Goal: Task Accomplishment & Management: Manage account settings

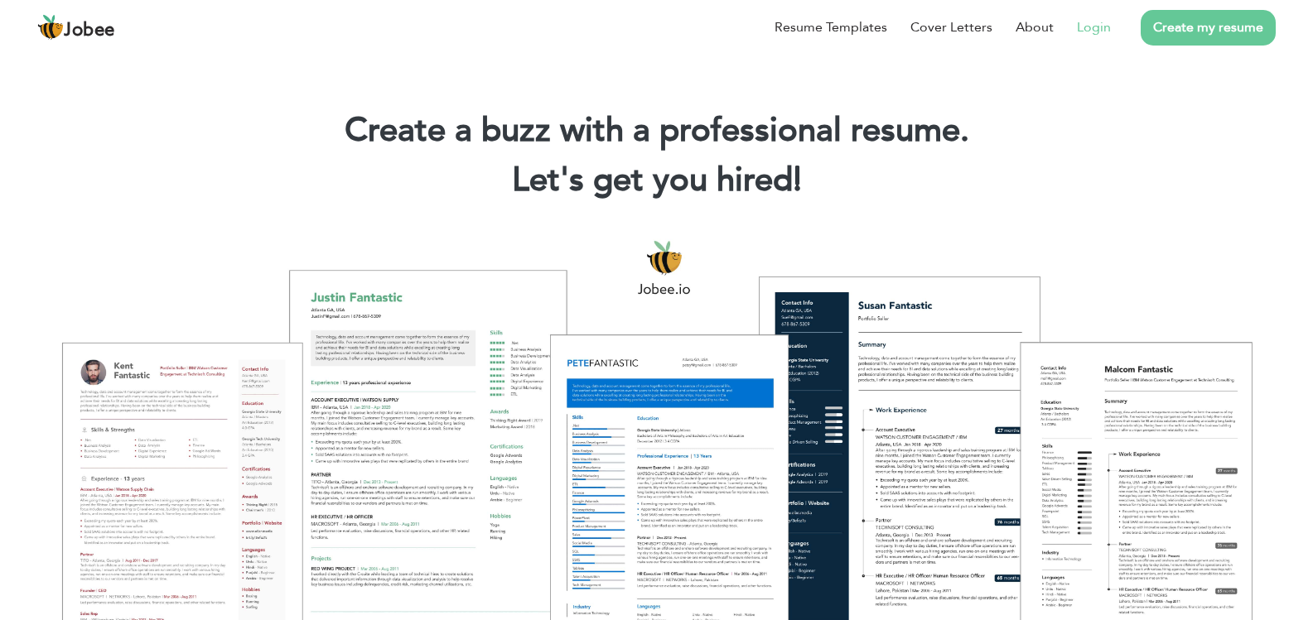
click at [1103, 31] on link "Login" at bounding box center [1094, 27] width 34 height 20
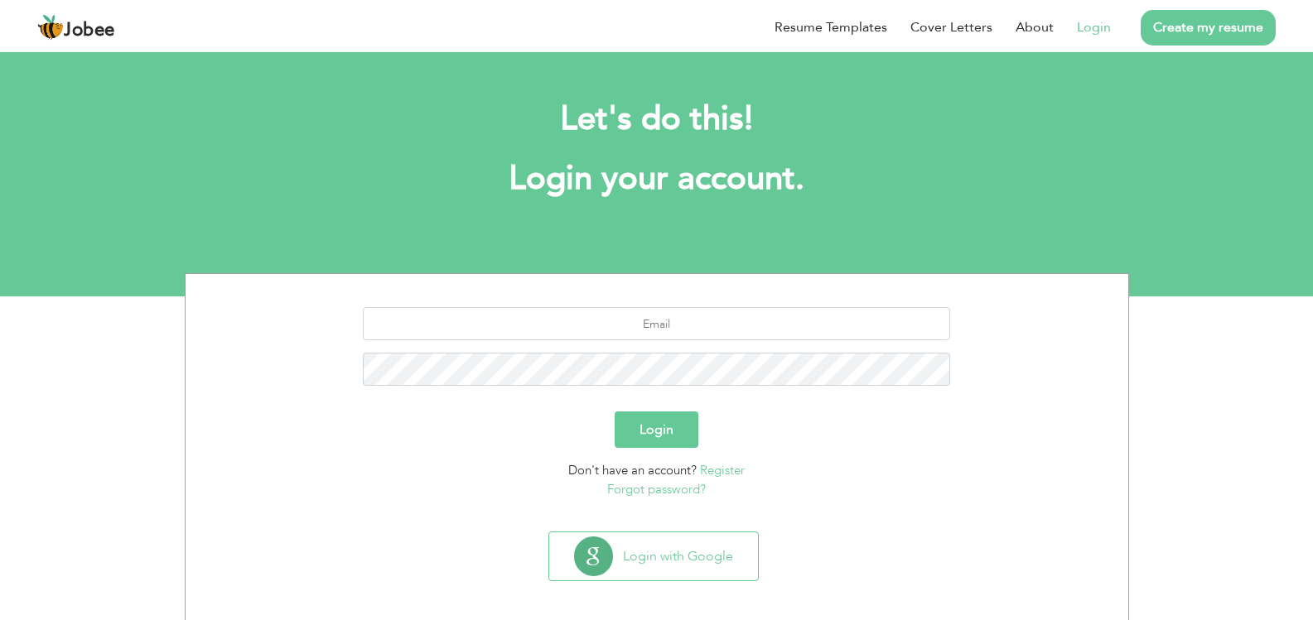
click at [1103, 31] on link "Login" at bounding box center [1094, 27] width 34 height 20
click at [731, 312] on input "text" at bounding box center [656, 323] width 587 height 33
type input "musman.ahsan@yahoo.com"
click at [649, 427] on button "Login" at bounding box center [657, 430] width 84 height 36
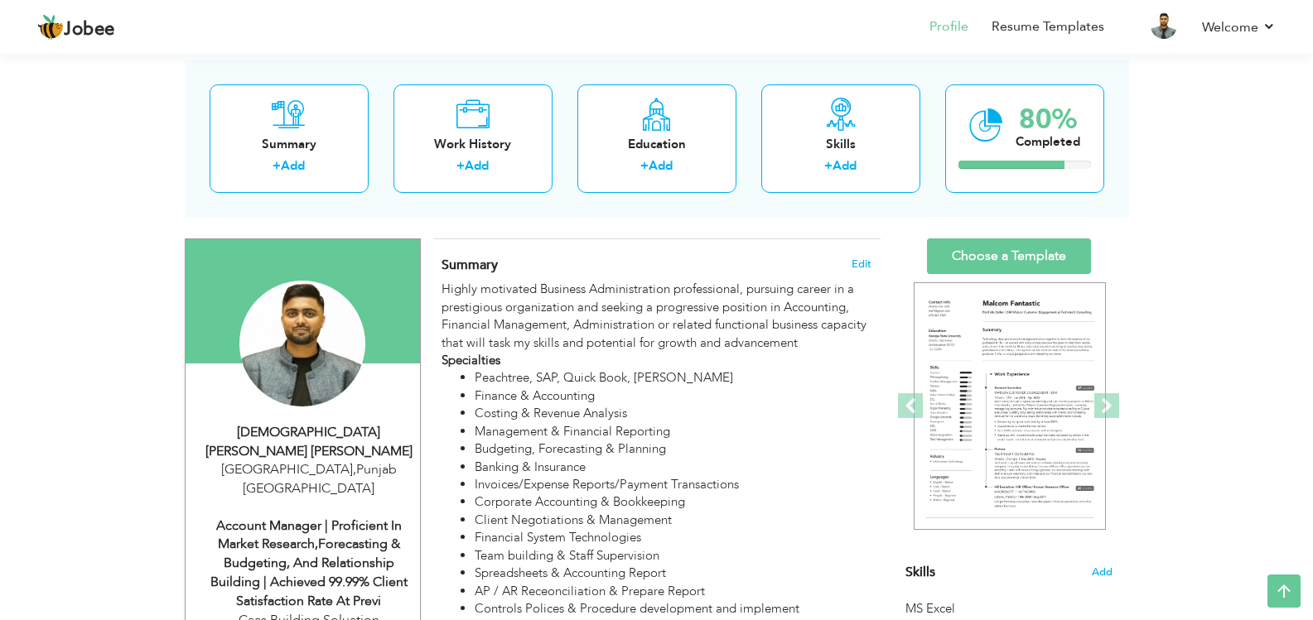
scroll to position [61, 0]
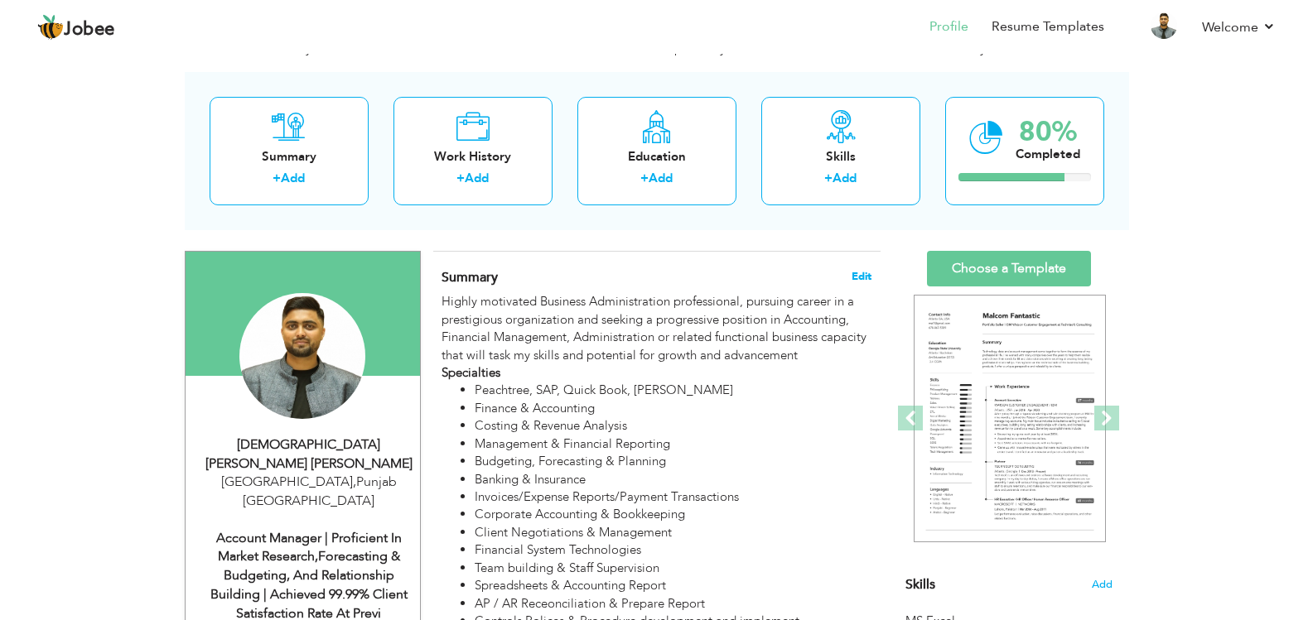
click at [864, 279] on span "Edit" at bounding box center [861, 277] width 20 height 12
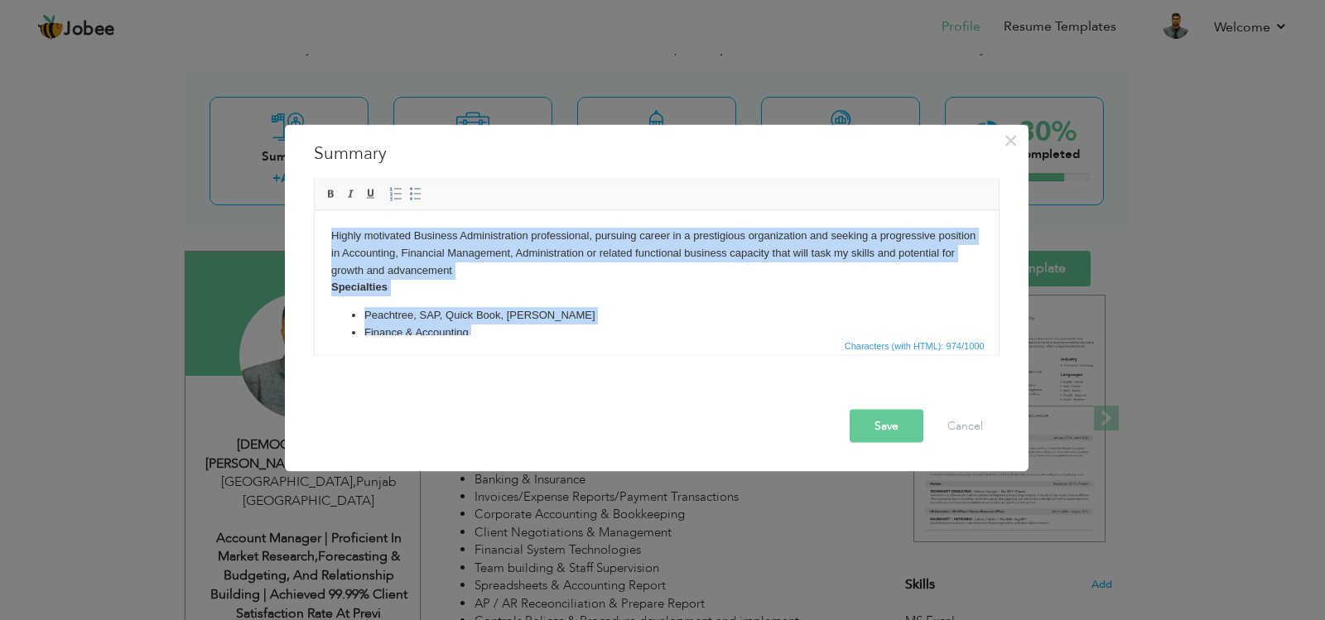
copy body "Highly motivated Business Administration professional, pursuing career in a pre…"
click at [629, 306] on body "Highly motivated Business Administration professional, pursuing career in a pre…" at bounding box center [655, 387] width 651 height 321
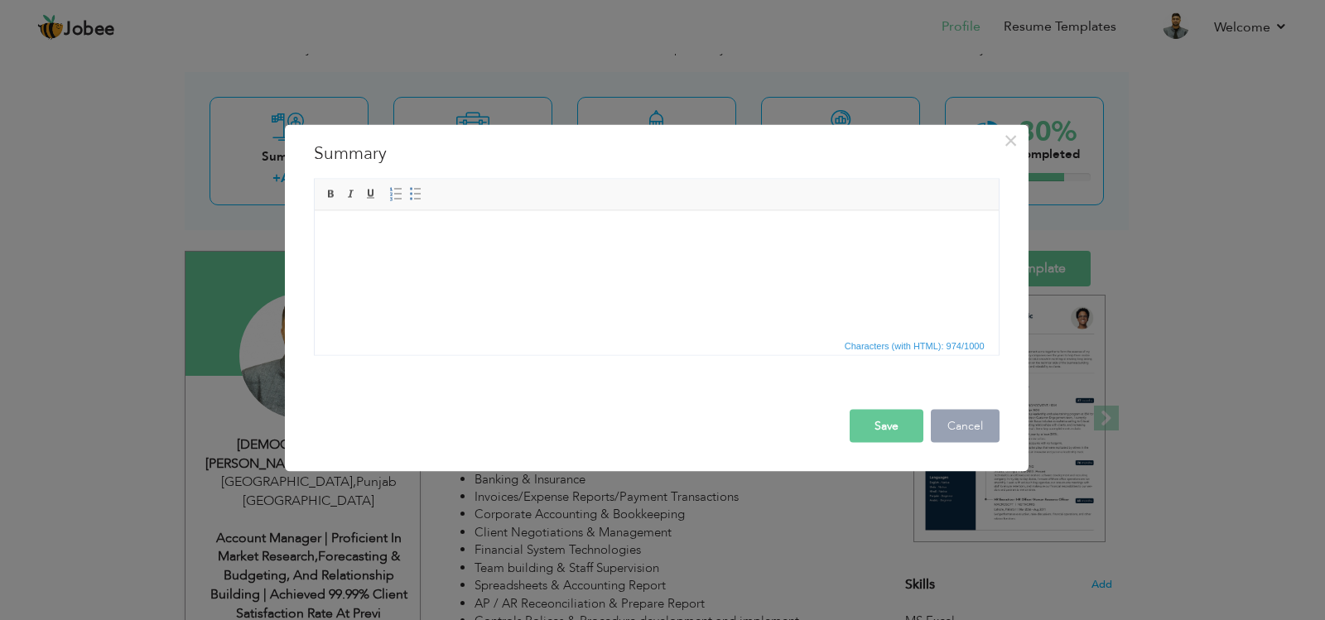
click at [969, 420] on button "Cancel" at bounding box center [965, 425] width 69 height 33
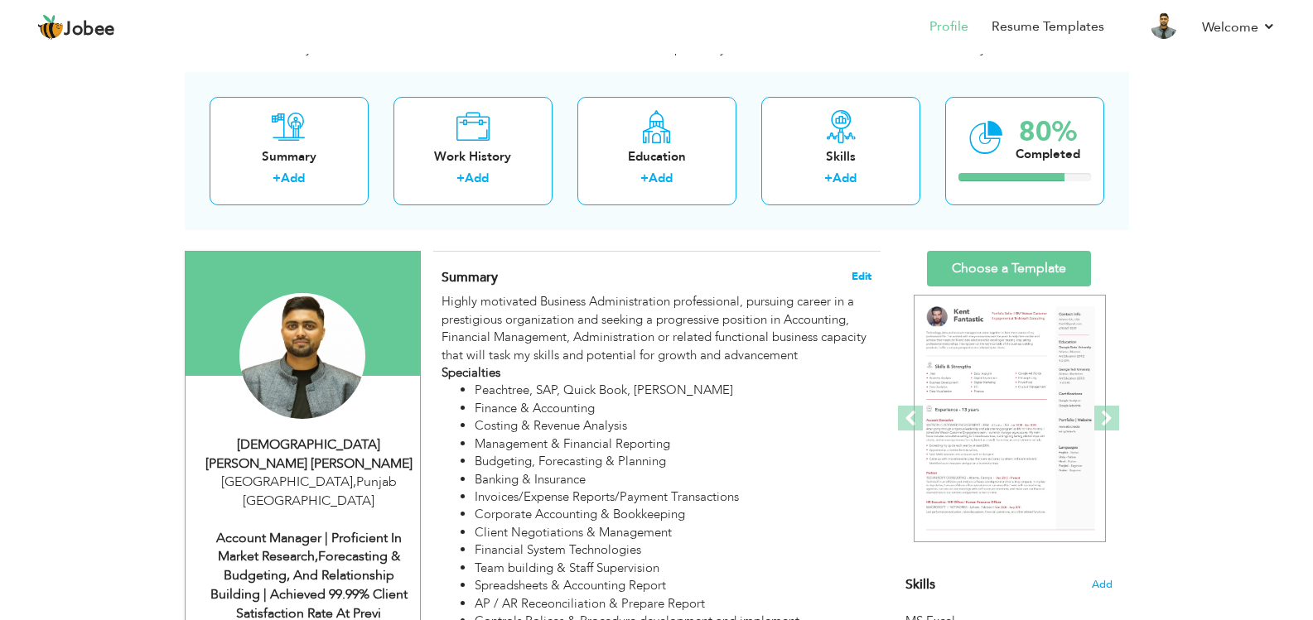
click at [867, 277] on span "Edit" at bounding box center [861, 277] width 20 height 12
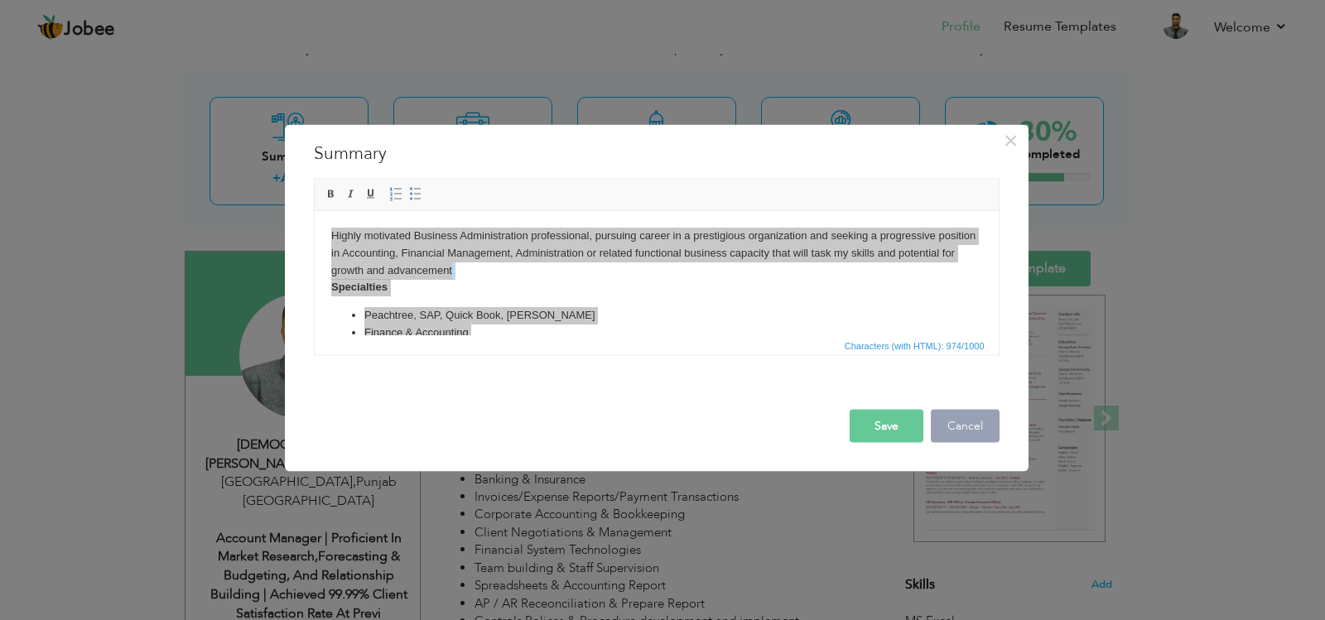
click at [967, 432] on button "Cancel" at bounding box center [965, 425] width 69 height 33
